Goal: Task Accomplishment & Management: Manage account settings

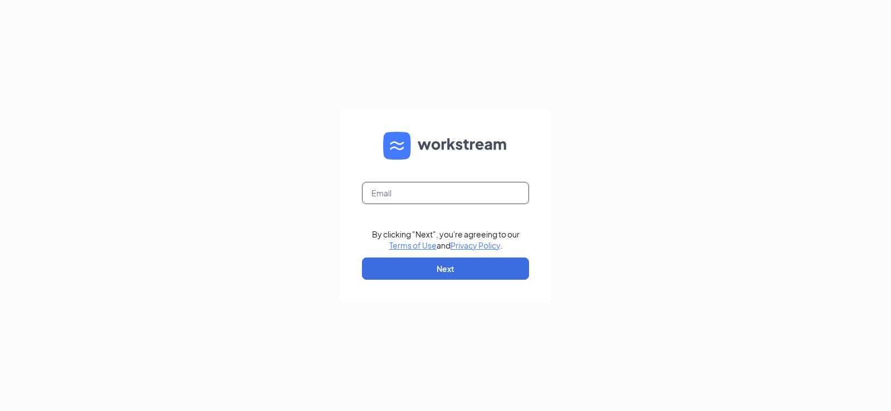
click at [430, 196] on input "text" at bounding box center [445, 193] width 167 height 22
type input "[EMAIL_ADDRESS][DOMAIN_NAME]"
click at [461, 281] on form "[EMAIL_ADDRESS][DOMAIN_NAME] By clicking "Next", you're agreeing to our Terms o…" at bounding box center [446, 206] width 212 height 193
click at [462, 257] on form "[EMAIL_ADDRESS][DOMAIN_NAME] By clicking "Next", you're agreeing to our Terms o…" at bounding box center [446, 206] width 212 height 193
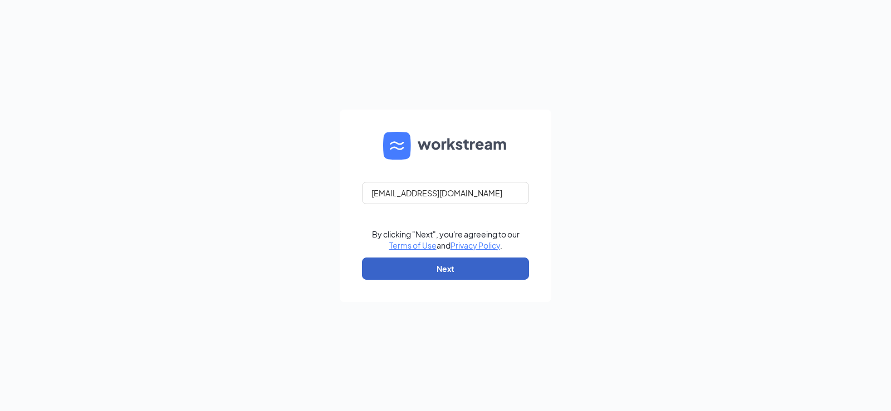
click at [461, 268] on button "Next" at bounding box center [445, 269] width 167 height 22
